Goal: Task Accomplishment & Management: Manage account settings

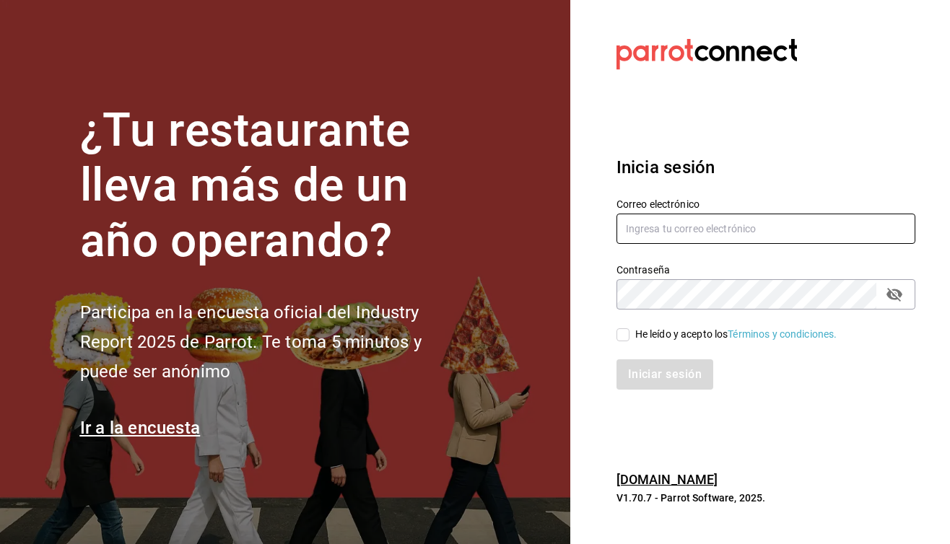
click at [757, 240] on input "text" at bounding box center [766, 229] width 299 height 30
type input "o"
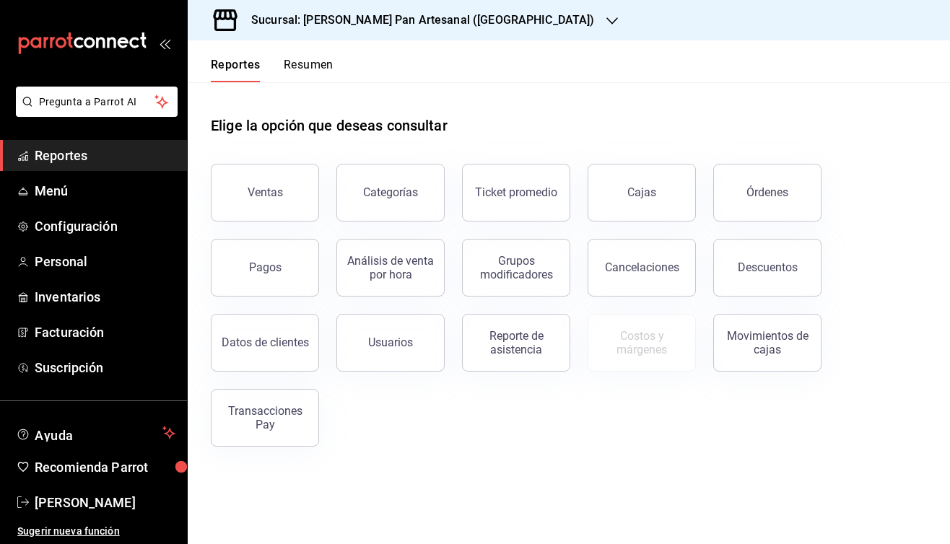
click at [344, 21] on h3 "Sucursal: [PERSON_NAME] Pan Artesanal ([GEOGRAPHIC_DATA])" at bounding box center [417, 20] width 355 height 17
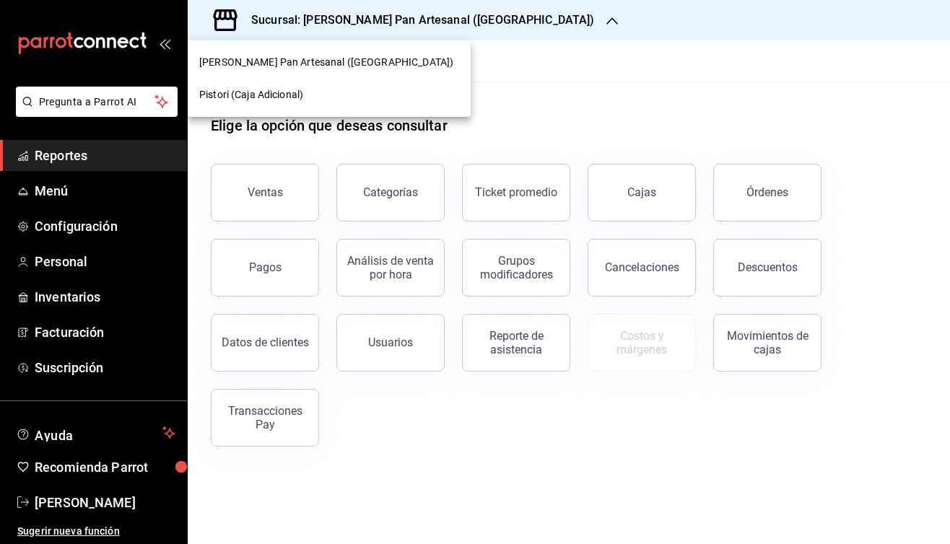
click at [298, 92] on span "Pistori (Caja Adicional)" at bounding box center [251, 94] width 104 height 15
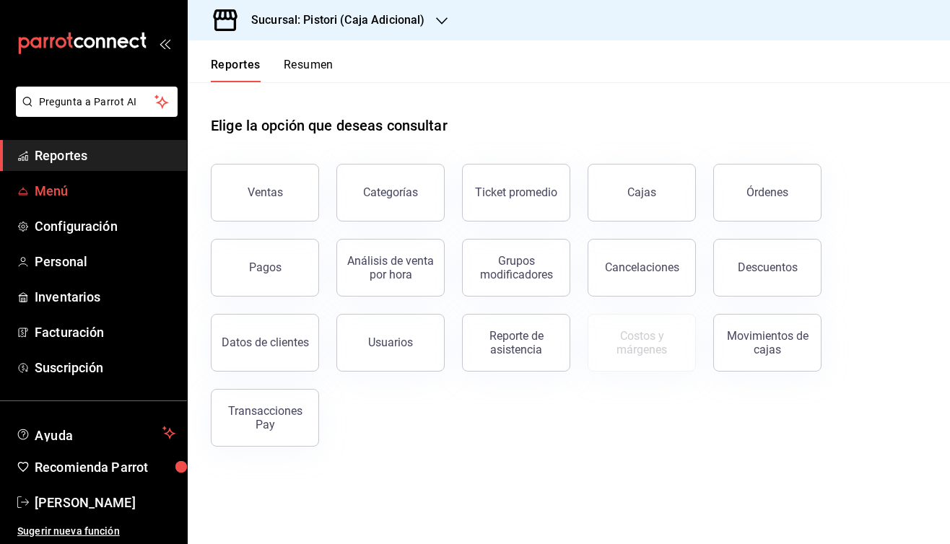
click at [48, 194] on span "Menú" at bounding box center [105, 190] width 141 height 19
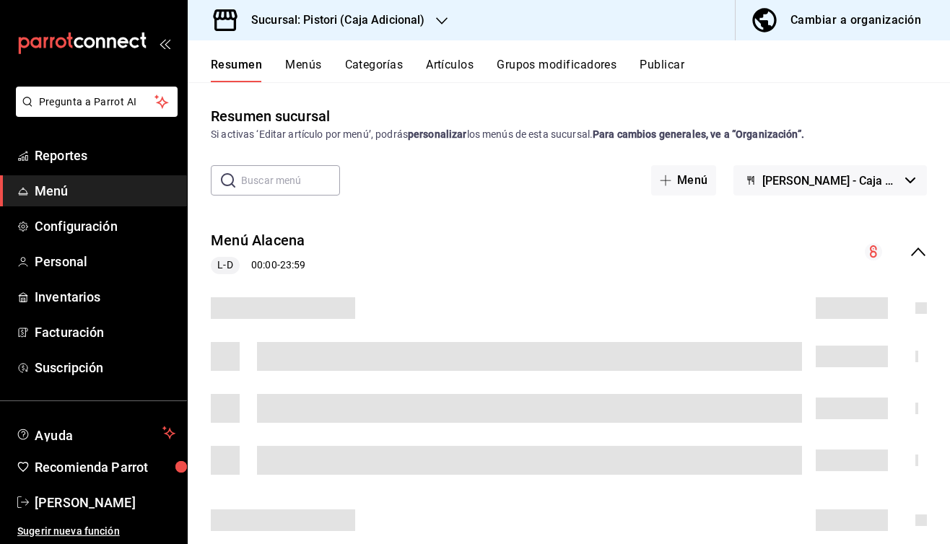
click at [272, 184] on input "text" at bounding box center [290, 180] width 99 height 29
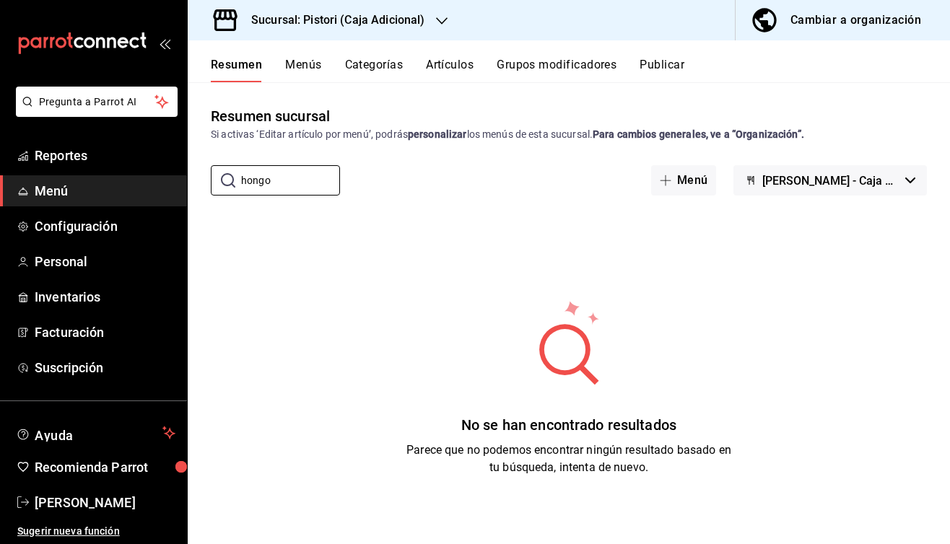
type input "hongo"
click at [443, 71] on button "Artículos" at bounding box center [450, 70] width 48 height 25
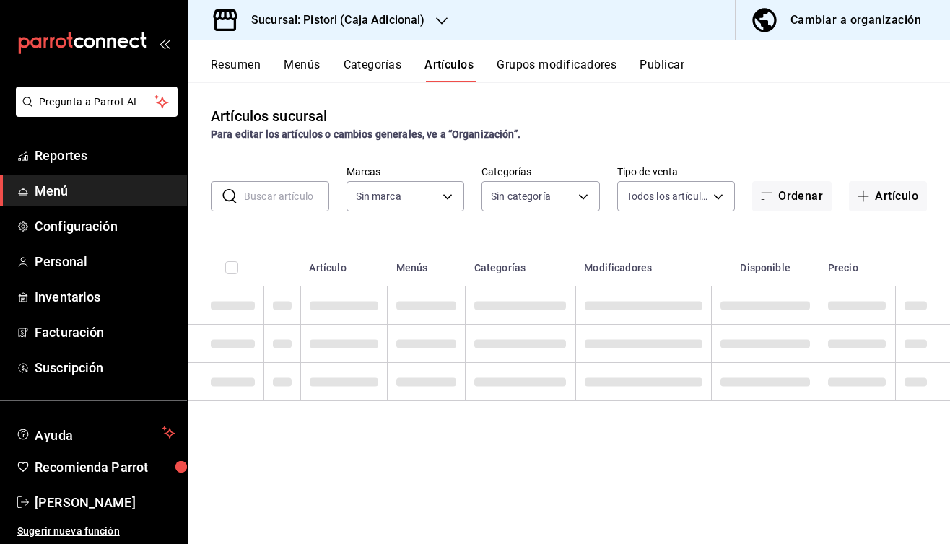
click at [247, 197] on input "text" at bounding box center [286, 196] width 85 height 29
type input "1279639e-4e82-4420-8ec0-6314dbcb9d15"
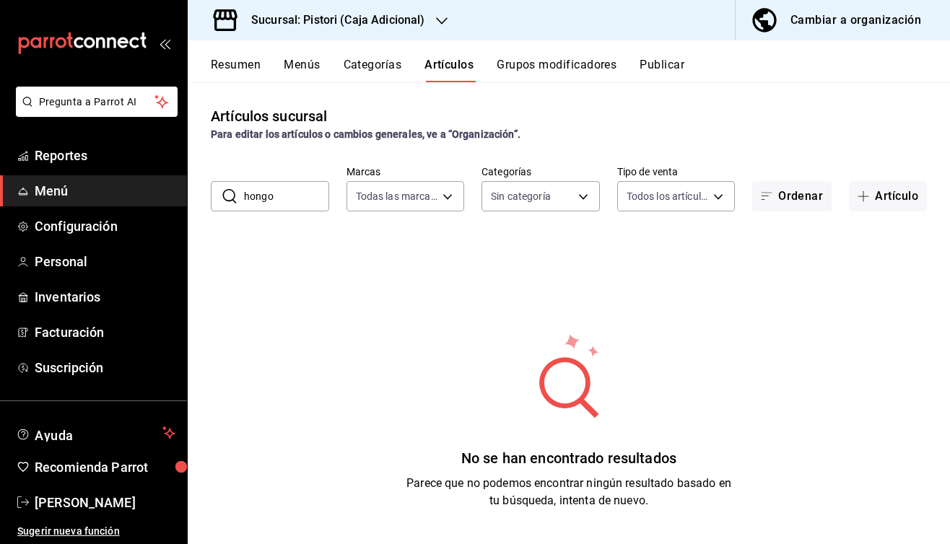
type input "hongo"
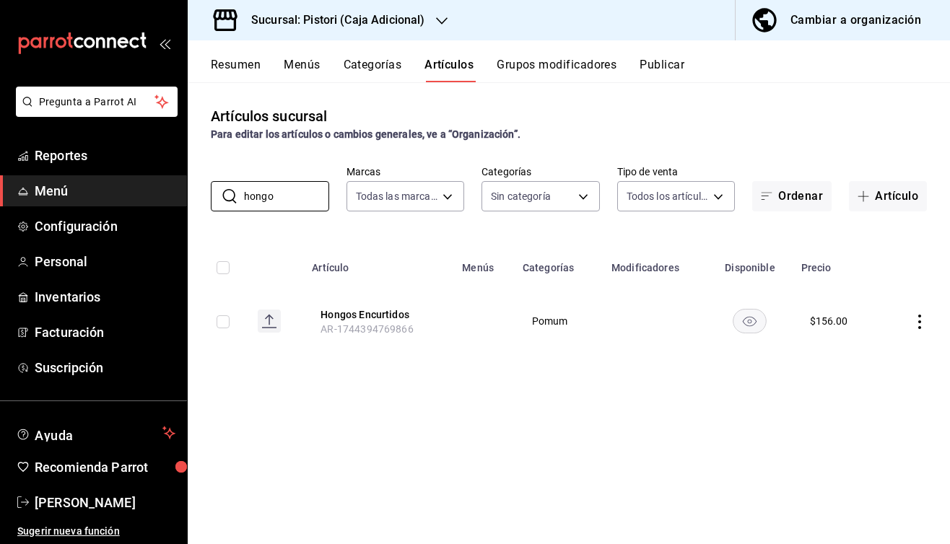
click at [833, 18] on div "Cambiar a organización" at bounding box center [856, 20] width 131 height 20
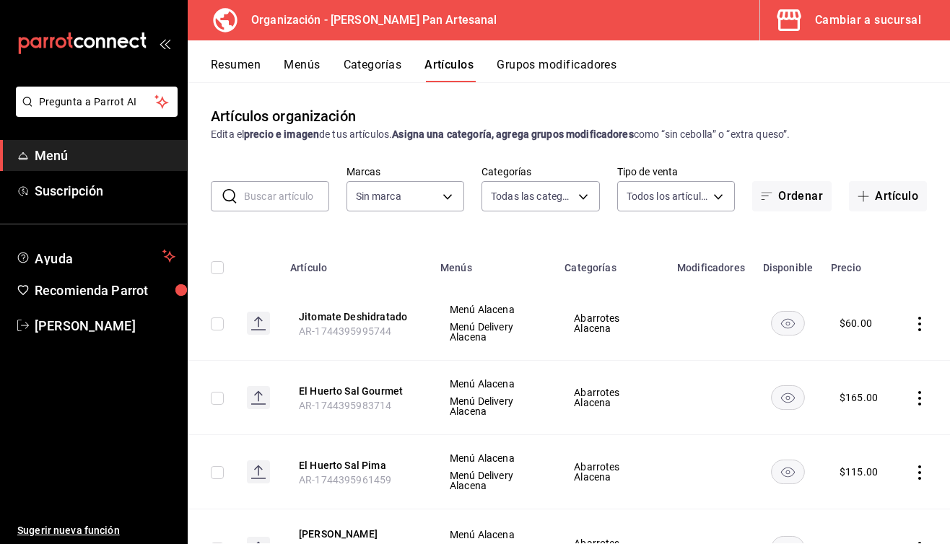
type input "ccbde51b-7165-4713-bd4e-2b0b6919d277"
type input "faa7df2b-9a7c-473d-ac37-007f8dc50857,b5e42957-41b1-407d-9dc4-c3eec61ad63a,a9b78…"
click at [290, 202] on input "text" at bounding box center [286, 196] width 85 height 29
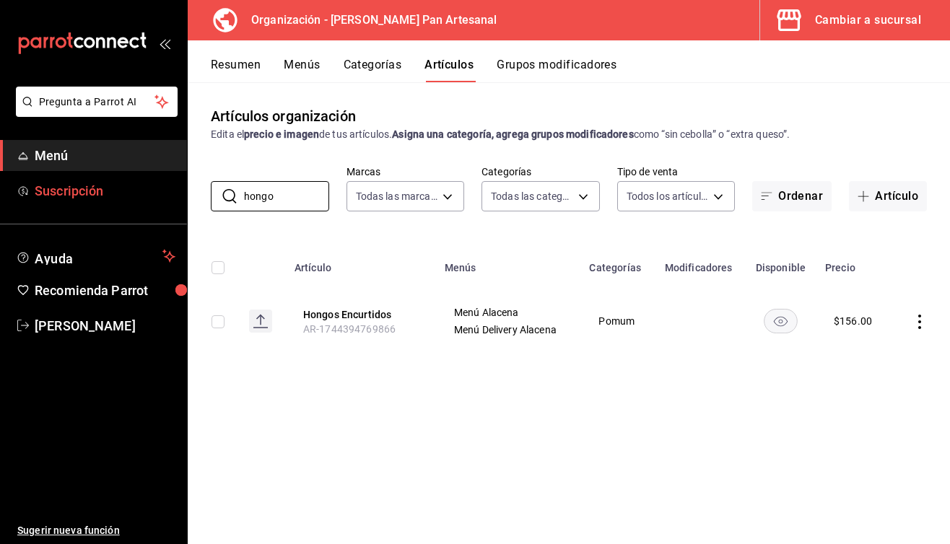
drag, startPoint x: 290, startPoint y: 202, endPoint x: 160, endPoint y: 199, distance: 130.0
click at [160, 199] on div "Pregunta a Parrot AI Menú Suscripción Ayuda Recomienda Parrot [PERSON_NAME] Sug…" at bounding box center [475, 272] width 950 height 544
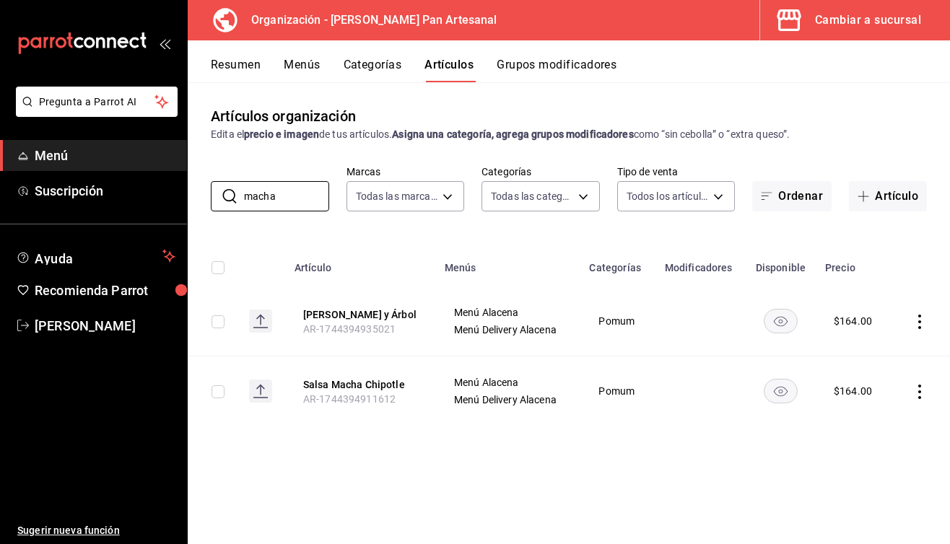
type input "macha"
click at [919, 324] on icon "actions" at bounding box center [920, 322] width 14 height 14
click at [877, 362] on span "Editar" at bounding box center [877, 359] width 38 height 15
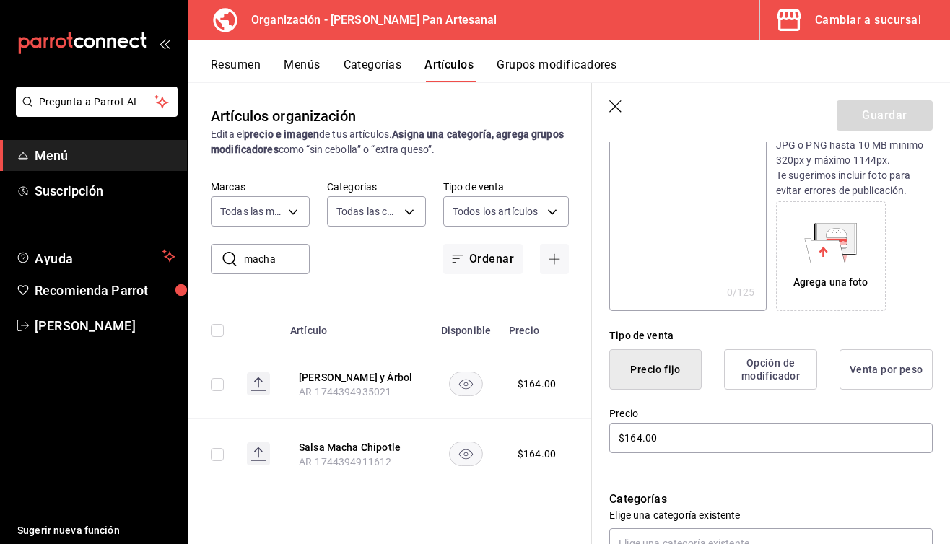
scroll to position [258, 0]
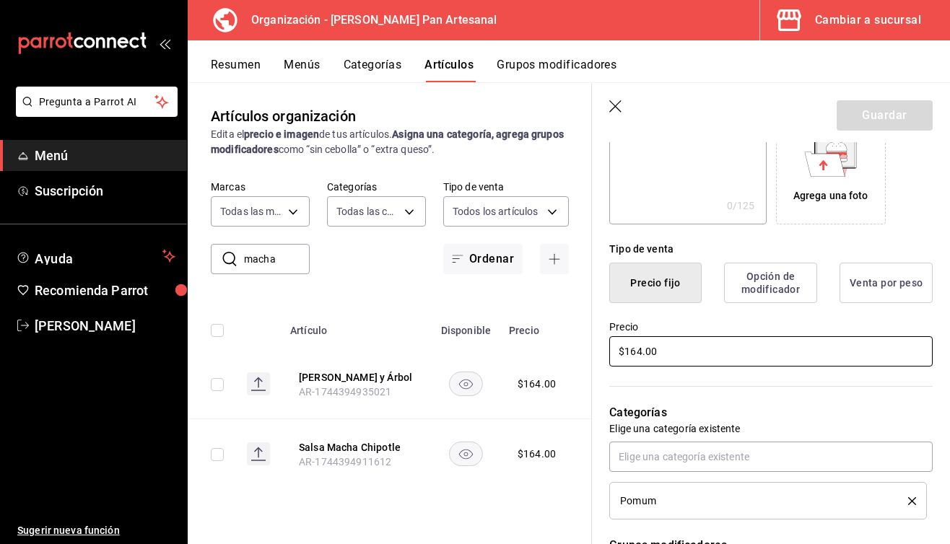
click at [633, 353] on input "$164.00" at bounding box center [771, 352] width 324 height 30
type input "$174.00"
click at [889, 123] on button "Guardar" at bounding box center [885, 115] width 96 height 30
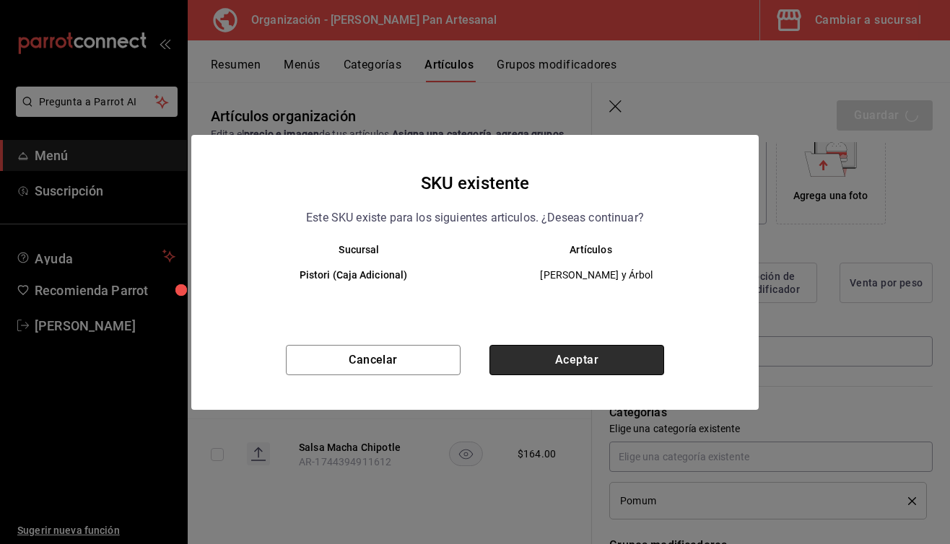
click at [607, 359] on button "Aceptar" at bounding box center [577, 360] width 175 height 30
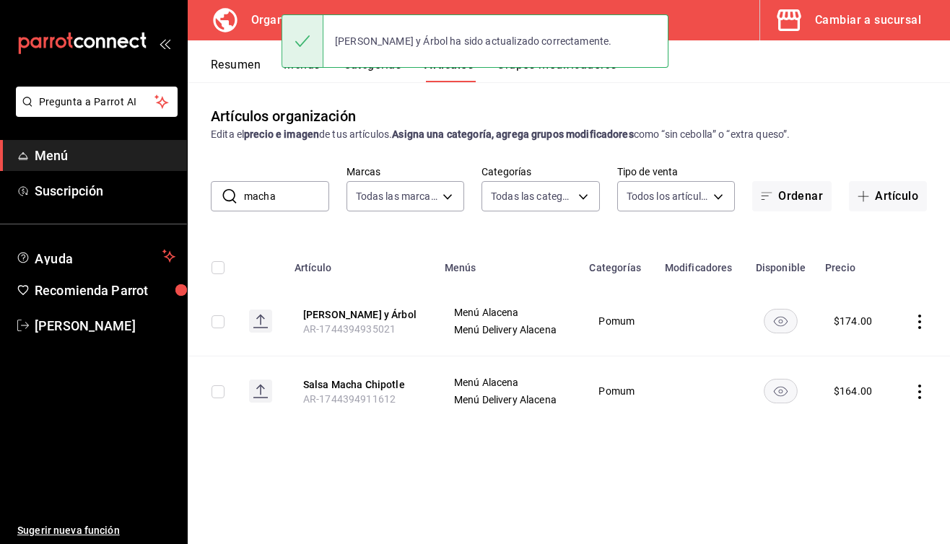
click at [921, 399] on icon "actions" at bounding box center [920, 392] width 3 height 14
click at [867, 434] on span "Editar" at bounding box center [877, 434] width 38 height 15
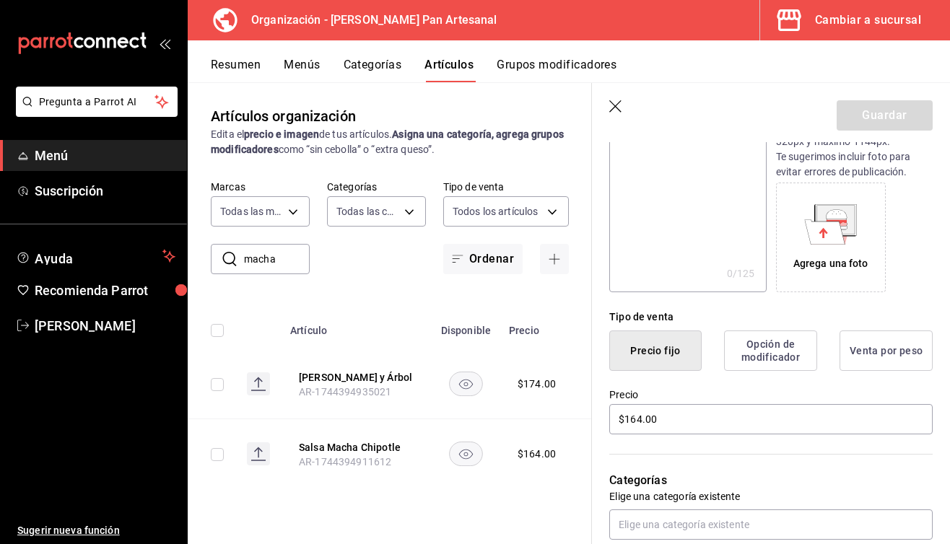
scroll to position [201, 0]
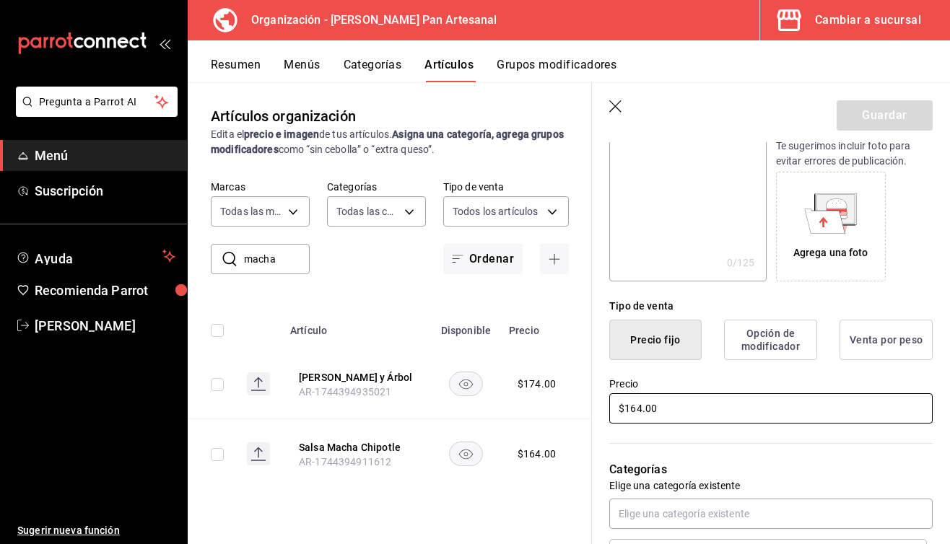
click at [635, 409] on input "$164.00" at bounding box center [771, 409] width 324 height 30
type input "$174.00"
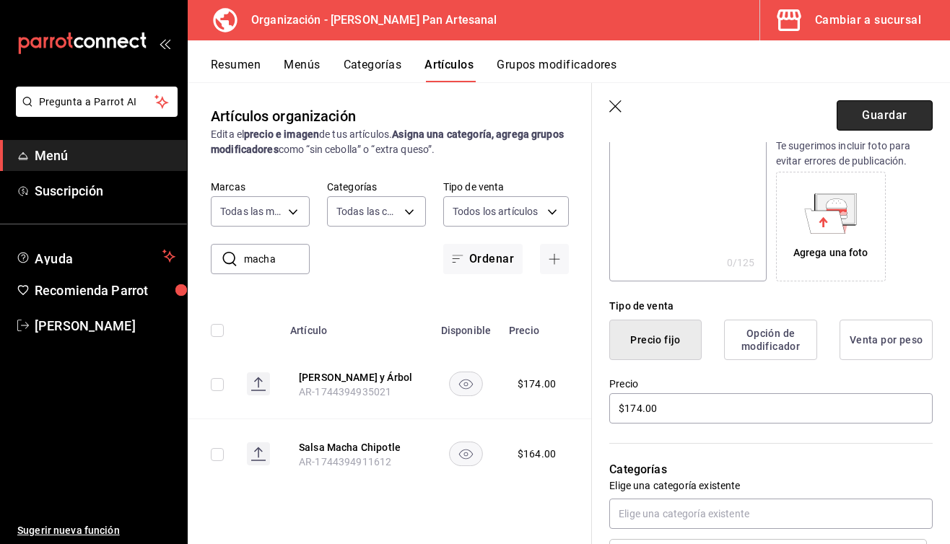
click at [880, 117] on button "Guardar" at bounding box center [885, 115] width 96 height 30
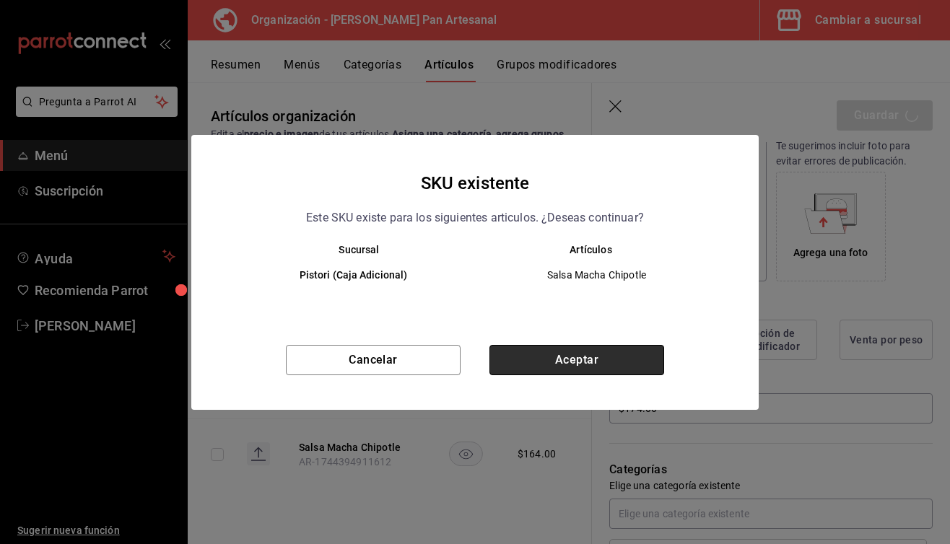
click at [567, 366] on button "Aceptar" at bounding box center [577, 360] width 175 height 30
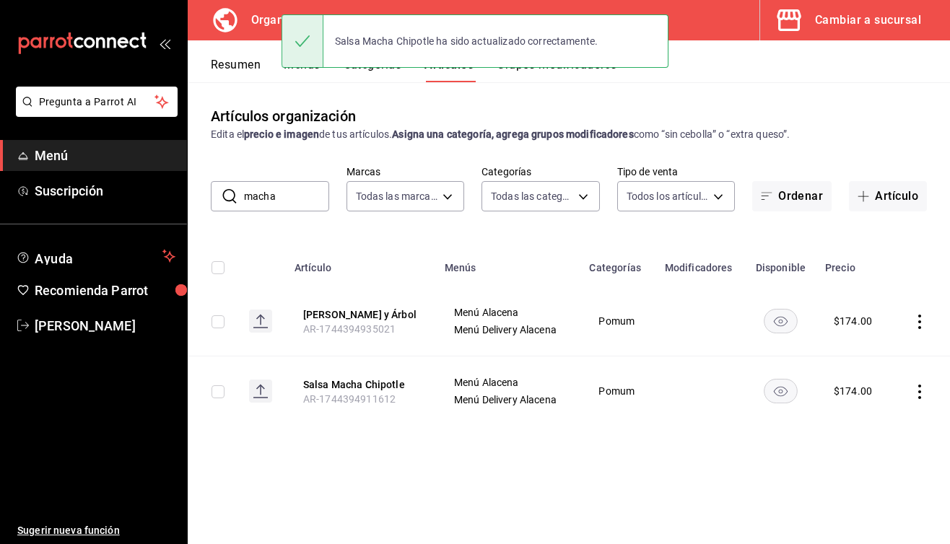
click at [282, 197] on input "macha" at bounding box center [286, 196] width 85 height 29
type input "hongo"
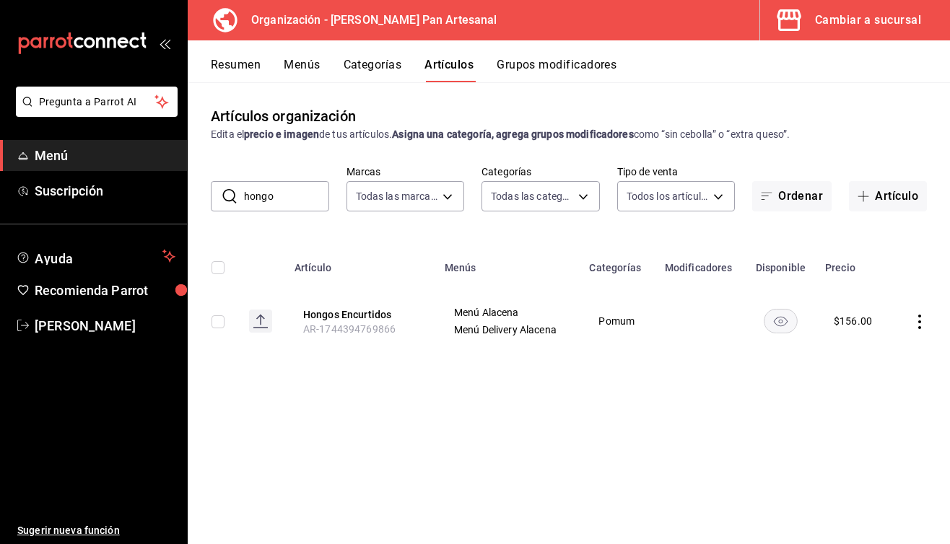
click at [864, 33] on button "Cambiar a sucursal" at bounding box center [849, 20] width 178 height 40
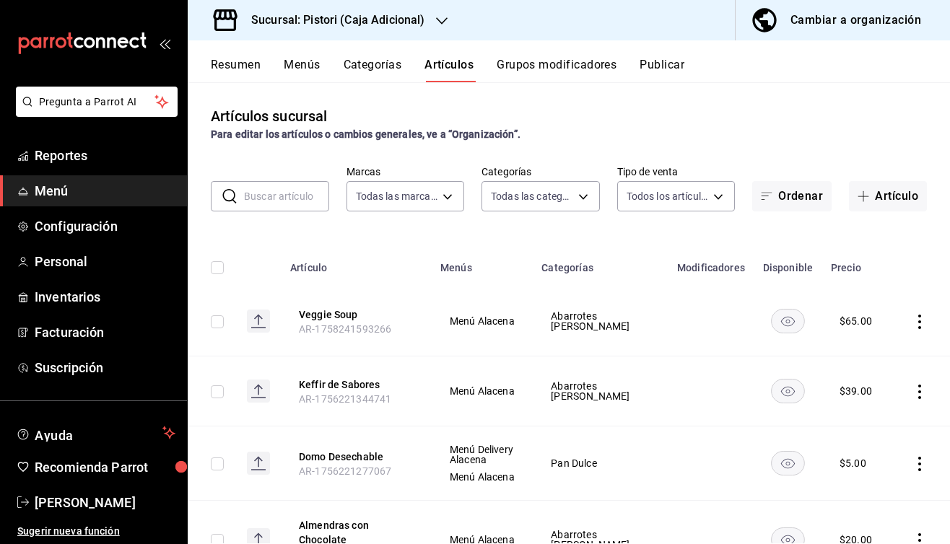
type input "1279639e-4e82-4420-8ec0-6314dbcb9d15"
type input "5a66e8b0-9d91-4694-836f-e8560b5b4169,8f929bca-60b5-48b0-8587-d122b65473a6,6f2a1…"
click at [274, 203] on input "text" at bounding box center [286, 196] width 85 height 29
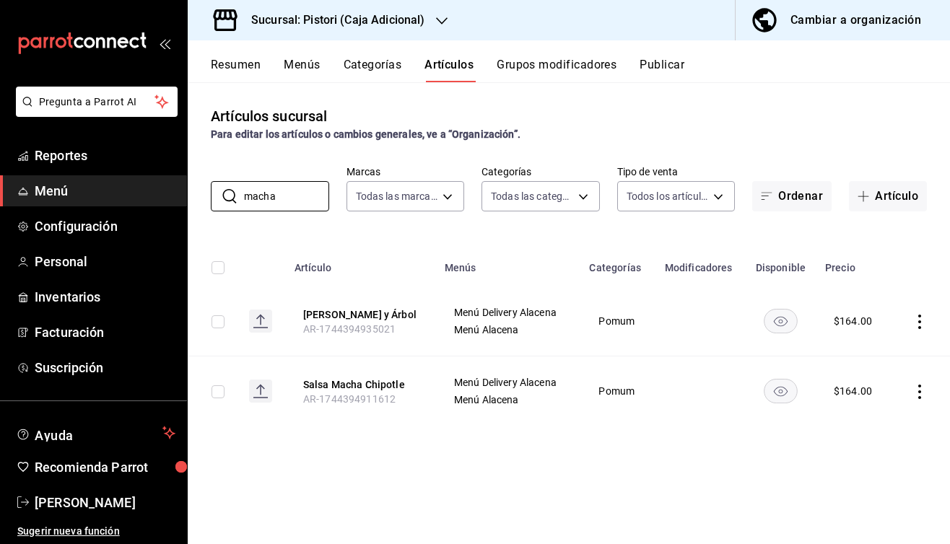
type input "macha"
click at [921, 326] on icon "actions" at bounding box center [920, 322] width 3 height 14
click at [874, 357] on span "Editar" at bounding box center [877, 359] width 38 height 15
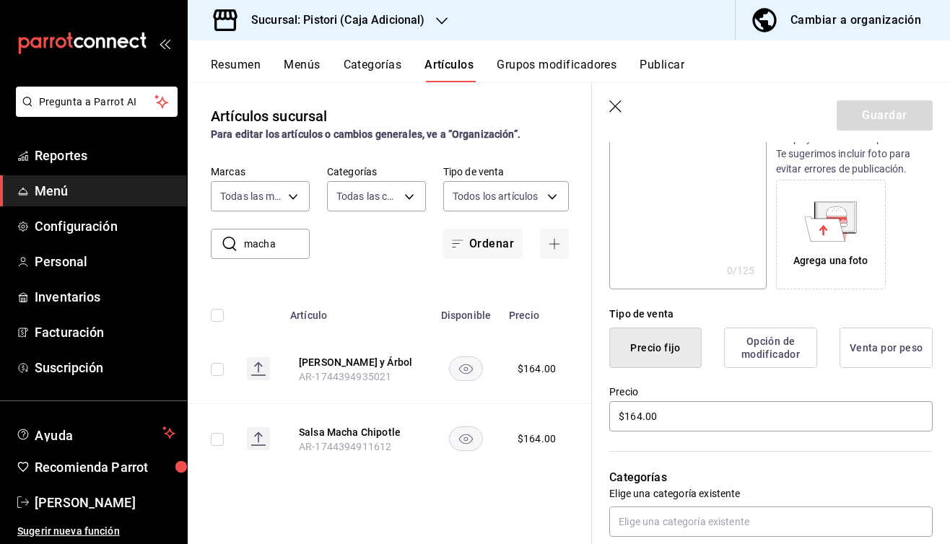
scroll to position [195, 0]
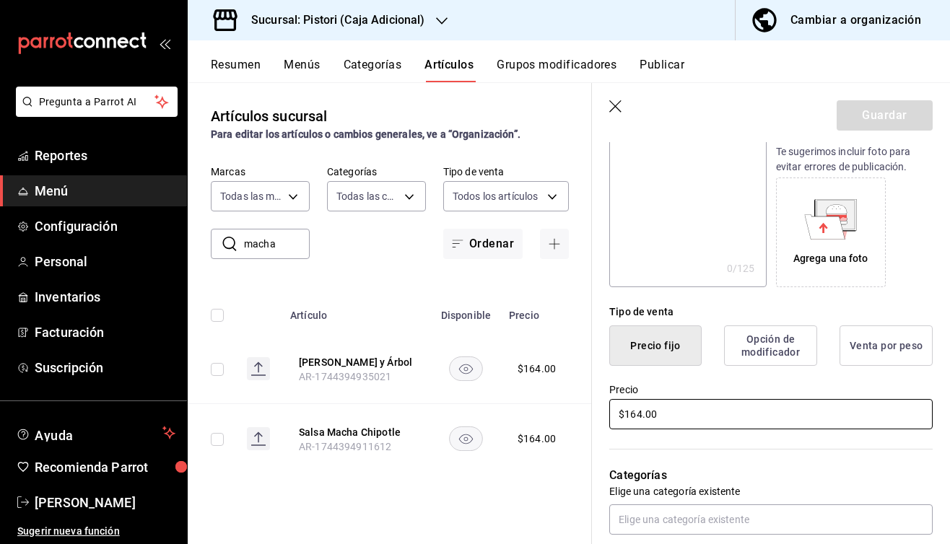
click at [641, 412] on input "$164.00" at bounding box center [771, 414] width 324 height 30
type input "$174.00"
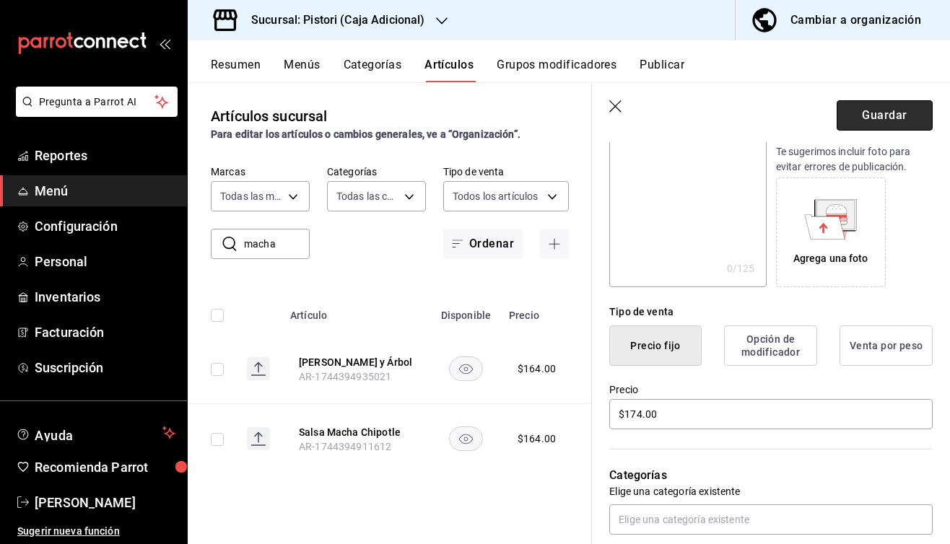
click at [911, 123] on button "Guardar" at bounding box center [885, 115] width 96 height 30
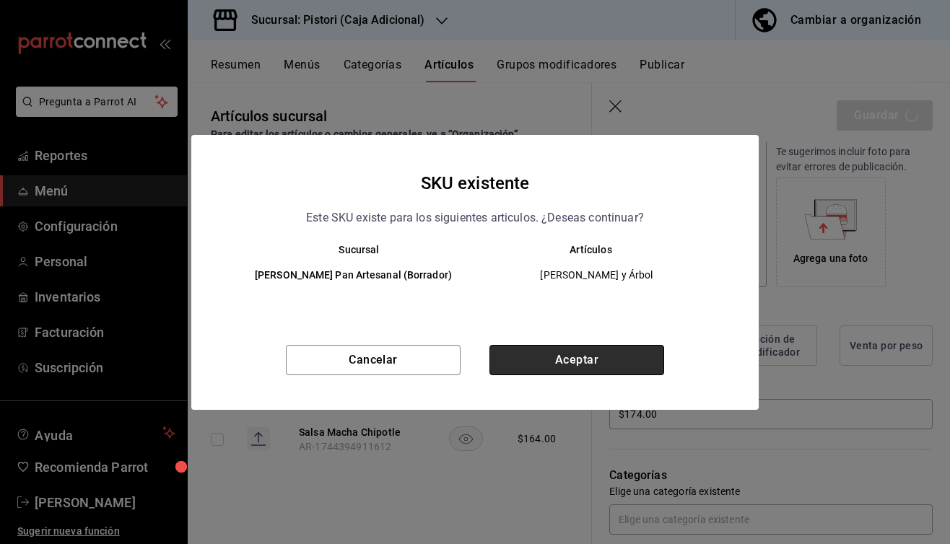
click at [551, 373] on button "Aceptar" at bounding box center [577, 360] width 175 height 30
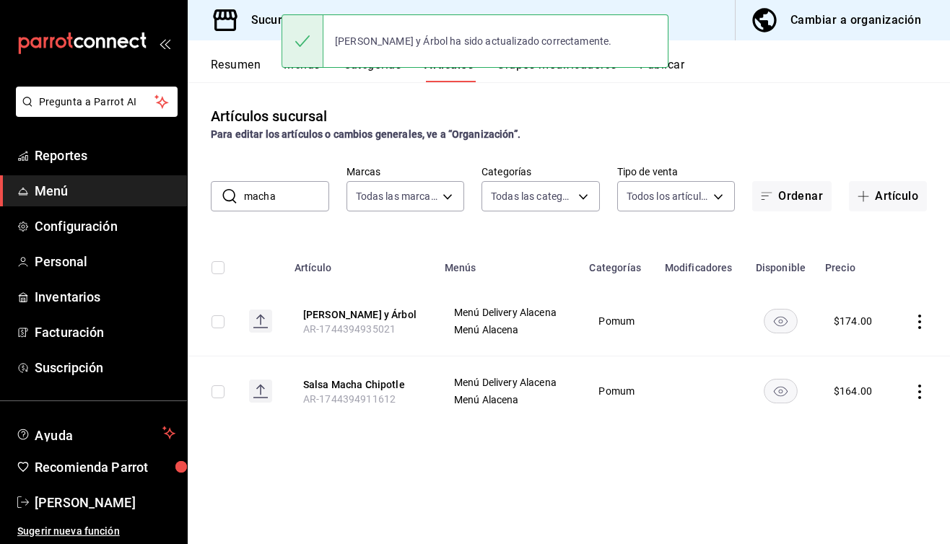
click at [919, 399] on icon "actions" at bounding box center [920, 392] width 3 height 14
click at [856, 435] on div at bounding box center [845, 434] width 26 height 17
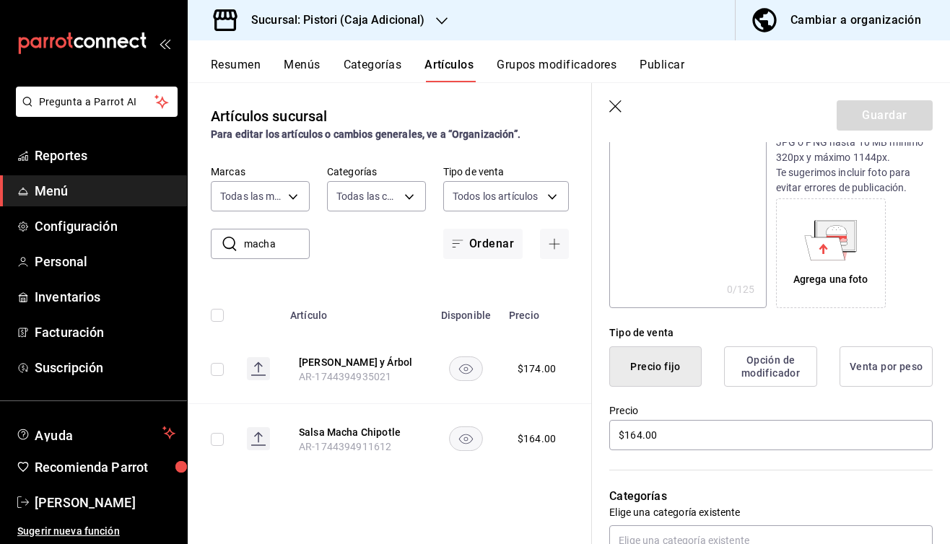
scroll to position [175, 0]
click at [637, 434] on input "$164.00" at bounding box center [771, 435] width 324 height 30
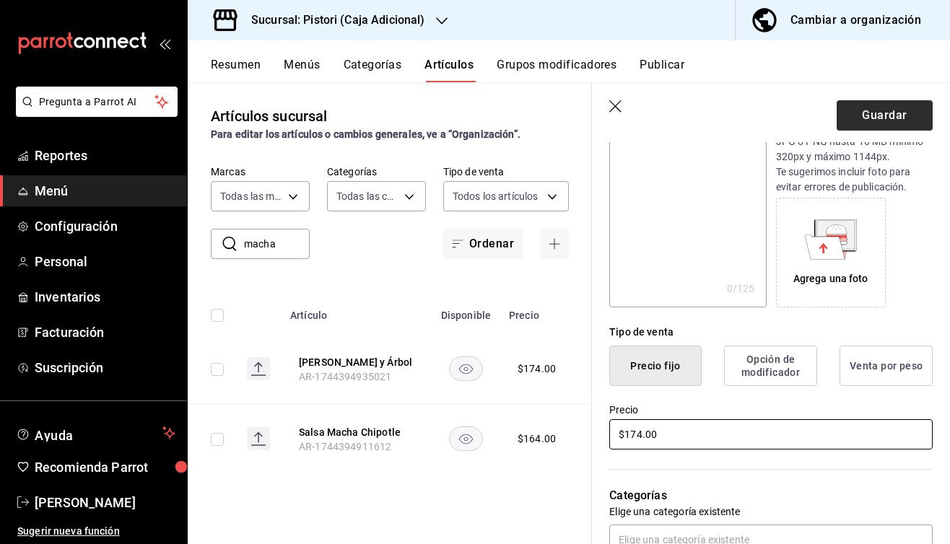
type input "$174.00"
click at [900, 109] on button "Guardar" at bounding box center [885, 115] width 96 height 30
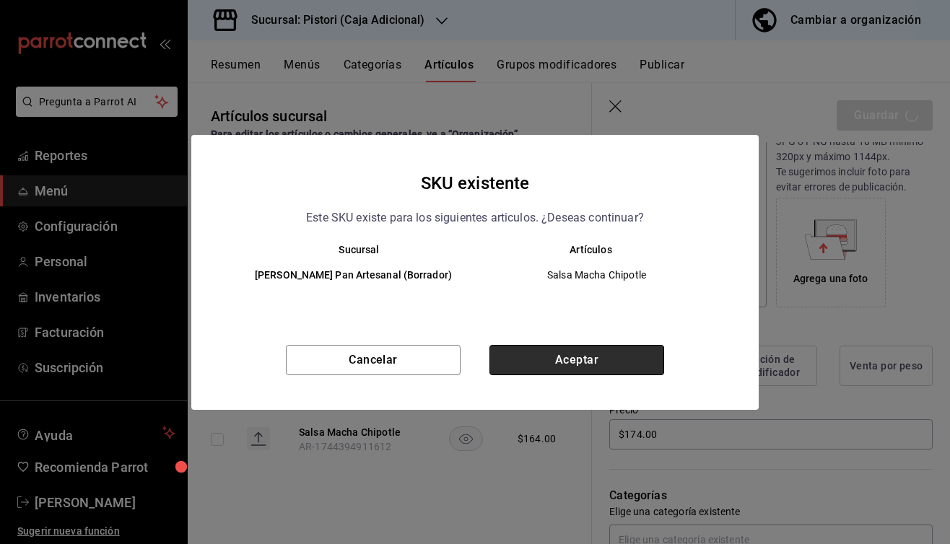
click at [560, 363] on button "Aceptar" at bounding box center [577, 360] width 175 height 30
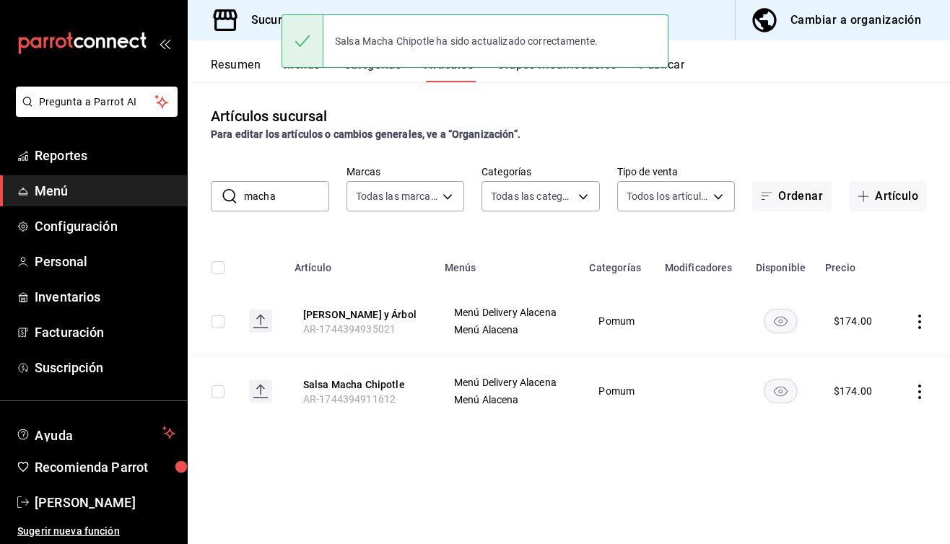
click at [680, 66] on button "Publicar" at bounding box center [662, 70] width 45 height 25
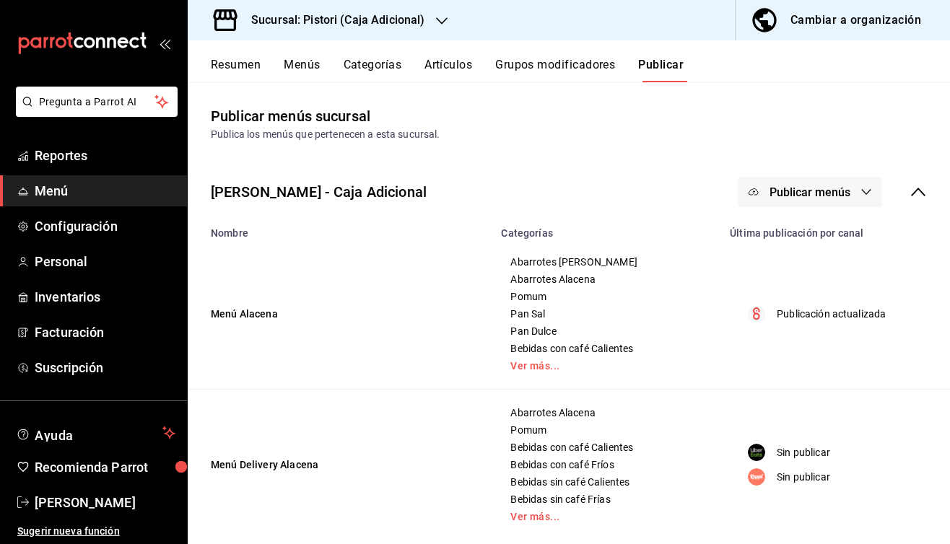
click at [804, 191] on span "Publicar menús" at bounding box center [810, 193] width 81 height 14
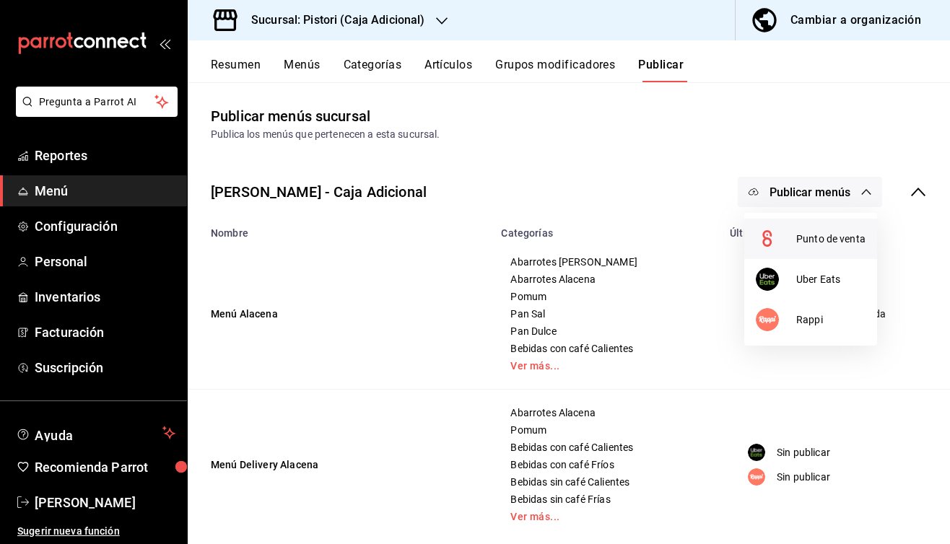
click at [804, 239] on span "Punto de venta" at bounding box center [830, 239] width 69 height 15
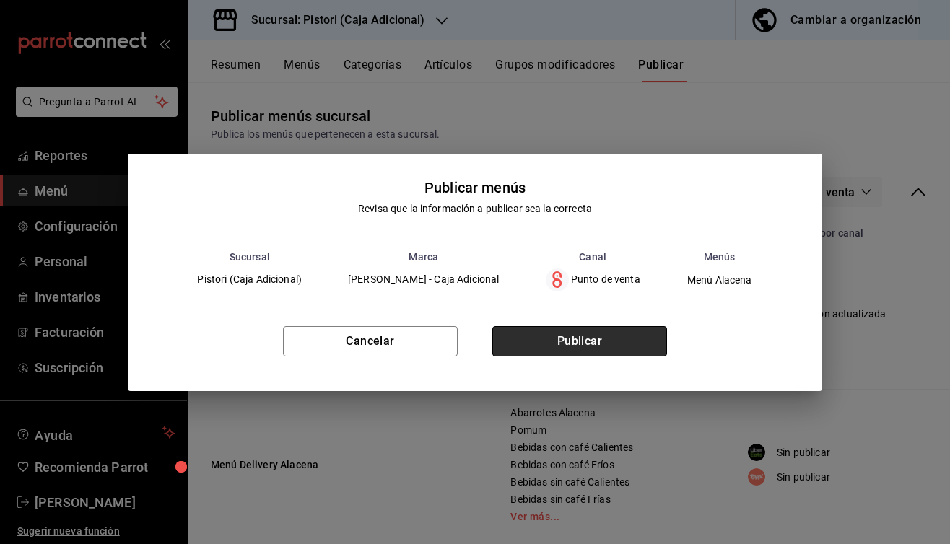
click at [574, 337] on button "Publicar" at bounding box center [579, 341] width 175 height 30
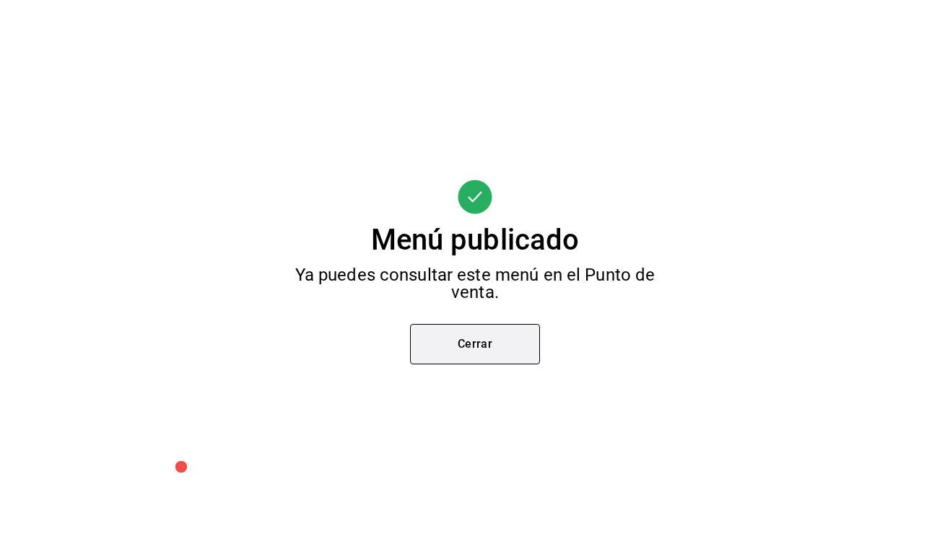
click at [492, 345] on button "Cerrar" at bounding box center [475, 344] width 130 height 40
